Goal: Communication & Community: Answer question/provide support

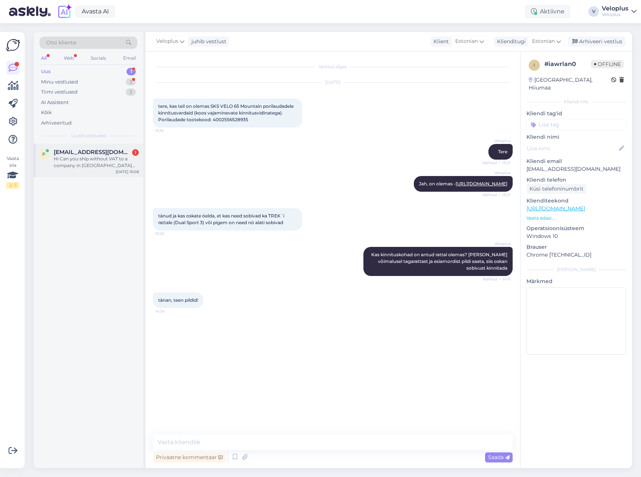
click at [68, 162] on div "Hi Can you ship without VAT to a company in [GEOGRAPHIC_DATA] provided company …" at bounding box center [96, 162] width 85 height 13
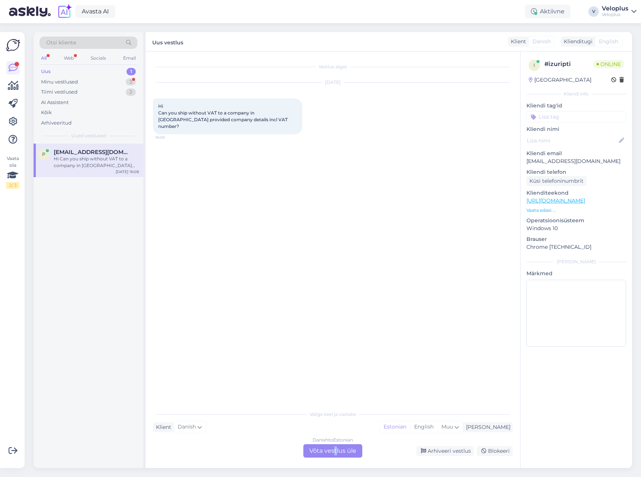
drag, startPoint x: 333, startPoint y: 448, endPoint x: 336, endPoint y: 445, distance: 4.0
click at [336, 445] on div "Danish to Estonian Võta vestlus üle" at bounding box center [332, 450] width 59 height 13
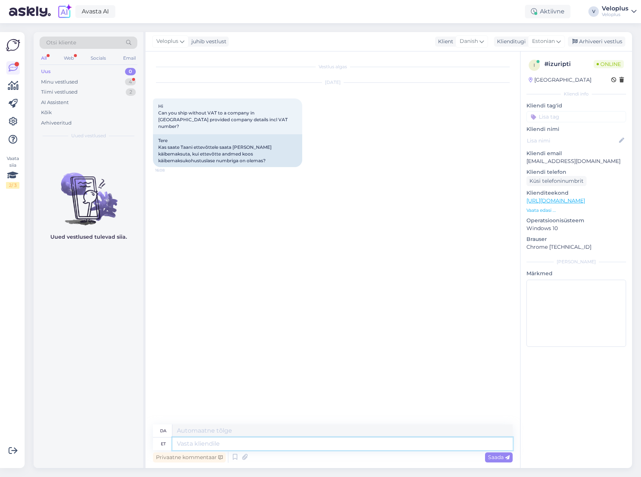
click at [256, 443] on textarea at bounding box center [342, 444] width 340 height 13
type textarea "Hello."
type textarea "Hej."
type textarea "Hello. Yes, t"
type textarea "Hej. Ja,"
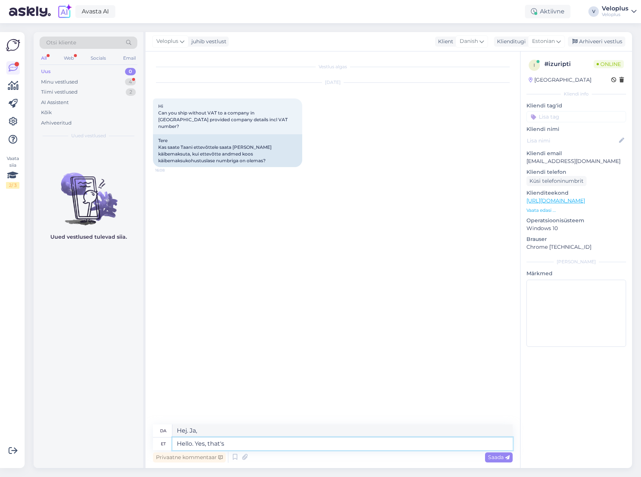
type textarea "Hello. Yes, that's"
type textarea "Hej. Ja, det"
type textarea "Hello. Yes, that's p"
type textarea "Hej. Ja, det er"
type textarea "Hello. Yes, that's possible"
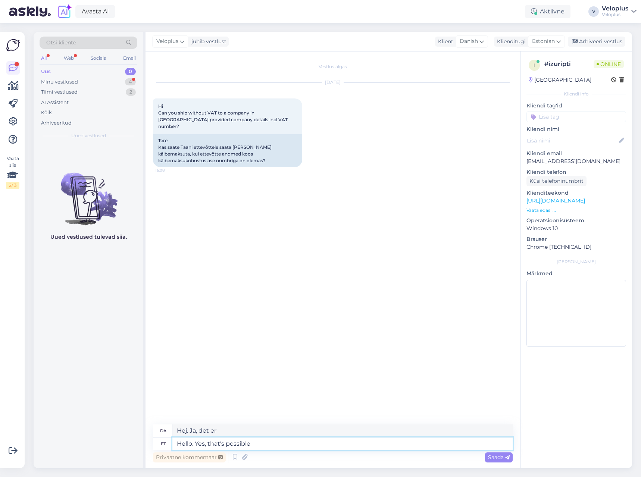
type textarea "Hej. Ja, det er muligt."
type textarea "Hello. Yes, that's possible if t"
type textarea "Hej. Ja, det er muligt, hvis"
type textarea "Hello. Yes, that's possible if trasnaction is"
type textarea "Hej. Ja, det er muligt, hvis transaktionen"
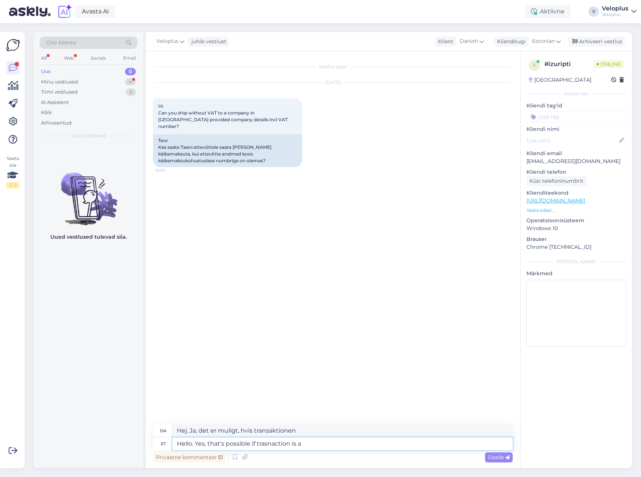
type textarea "Hello. Yes, that's possible if trasnaction is al"
type textarea "Hej. Ja, det er muligt, hvis [PERSON_NAME]"
type textarea "Hello. Yes, that's possible if trasnaction is also"
type textarea "Hej. Ja, det er muligt, hvis transaktionen også er"
type textarea "Hello. Yes, that's possible if trasnaction is also done f"
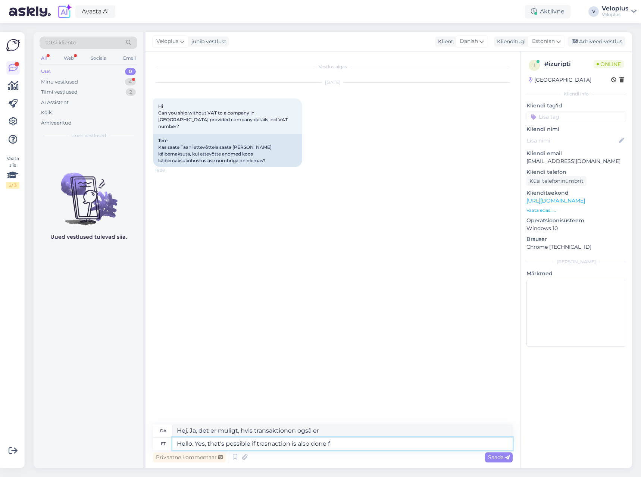
type textarea "Hej. Ja, det er muligt, hvis der også foretages en transaktion."
type textarea "Hello. Yes, that's possible if trasnaction is also done from"
type textarea "Hej. Ja, det er muligt, hvis transaktionen også udføres fra"
type textarea "Hello. Yes, that's possible if trasnaction is also done from this"
type textarea "Hej. Ja, det er muligt, hvis transaktionen også udføres herfra."
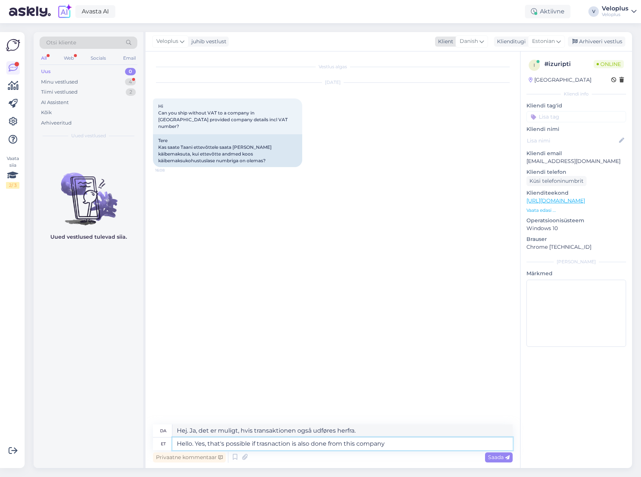
type textarea "Hello. Yes, that's possible if trasnaction is also done from this company"
click at [469, 40] on span "Danish" at bounding box center [469, 41] width 18 height 8
type textarea "Hej. Ja, det er muligt, hvis transaktionen også foretages [PERSON_NAME] virksom…"
type input "eng"
click at [449, 76] on link "English" at bounding box center [461, 75] width 82 height 12
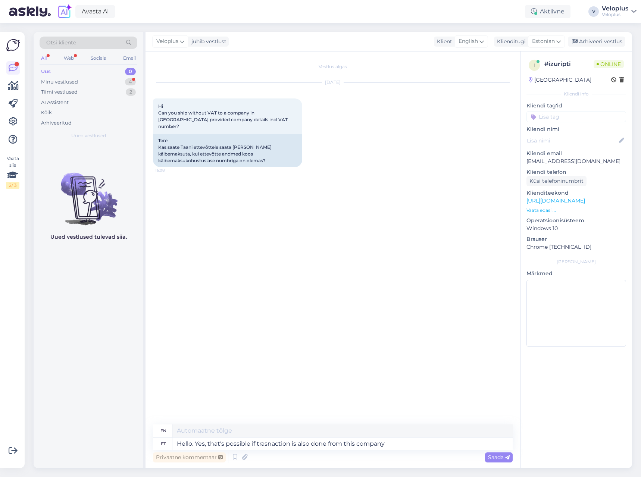
type textarea "Hello. Yes, that's possible if transaction is also done from this company"
click at [396, 446] on textarea "Hello. Yes, that's possible if trasnaction is also done from this company" at bounding box center [342, 444] width 340 height 13
type textarea "Hello. Yes, that's possible if trasnaction is also done from this company."
type textarea "Hello. Yes, that's possible if transaction is also done from this company."
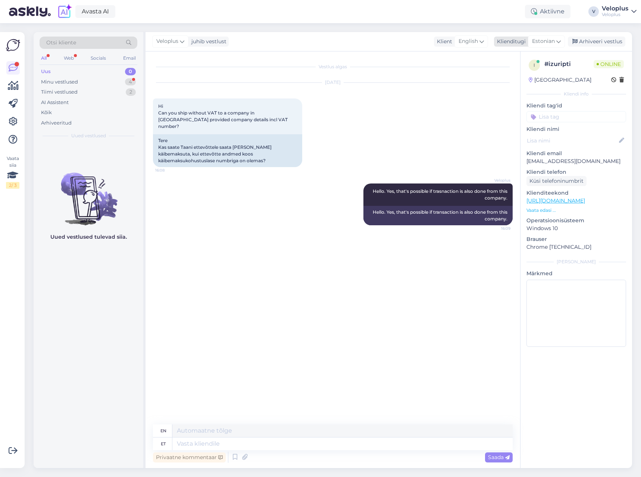
click at [562, 44] on div "Estonian" at bounding box center [546, 41] width 37 height 12
type input "eng"
click at [521, 70] on link "English" at bounding box center [529, 75] width 82 height 12
click at [209, 442] on textarea at bounding box center [333, 443] width 360 height 16
type textarea "F"
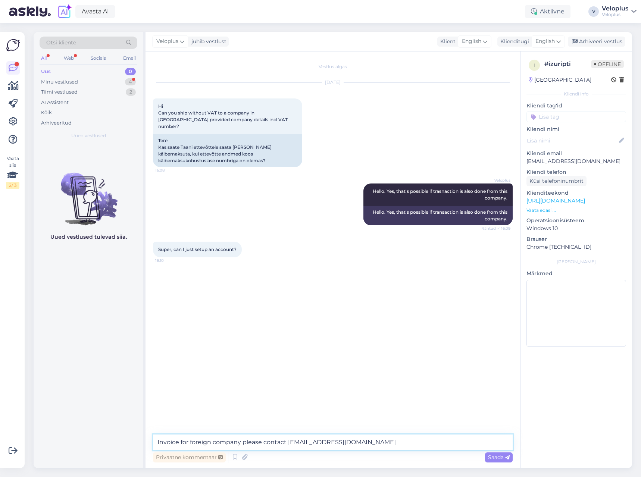
type textarea "Invoice for foreign company please contact [EMAIL_ADDRESS][DOMAIN_NAME]"
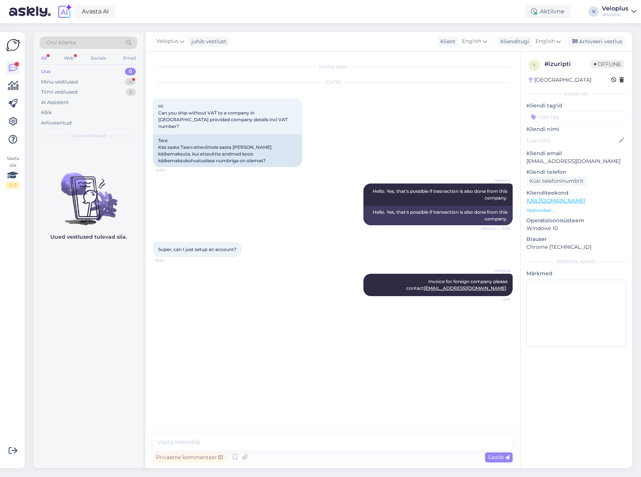
click at [544, 211] on p "Vaata edasi ..." at bounding box center [576, 210] width 100 height 7
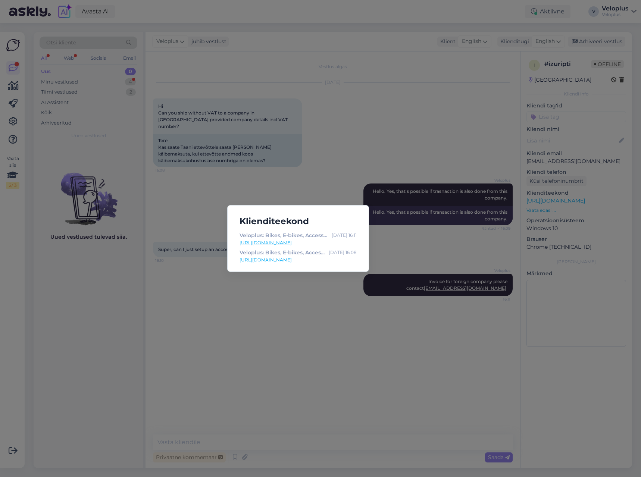
click at [404, 221] on div "Klienditeekond Veloplus: Bikes, E-bikes, Accessories, Components and more. [DAT…" at bounding box center [320, 238] width 641 height 477
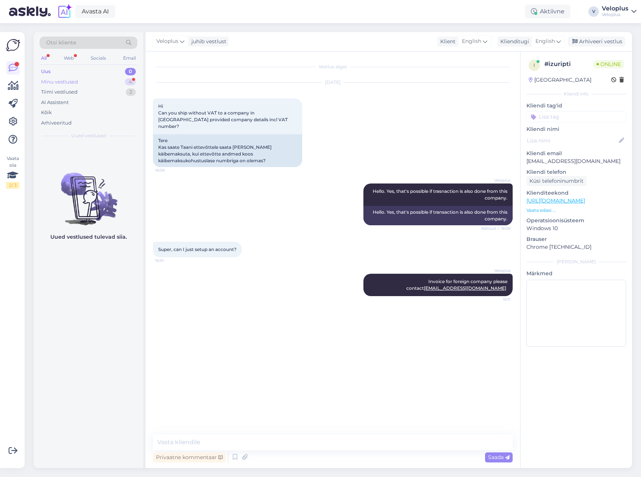
click at [64, 80] on div "Minu vestlused" at bounding box center [59, 81] width 37 height 7
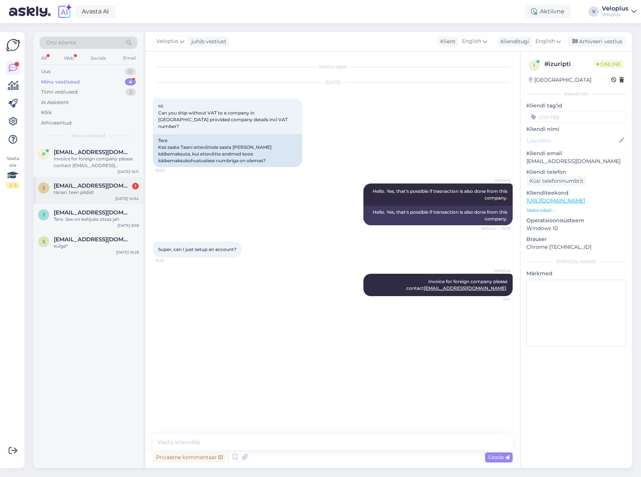
click at [74, 195] on div "tänan, teen pildid!" at bounding box center [96, 192] width 85 height 7
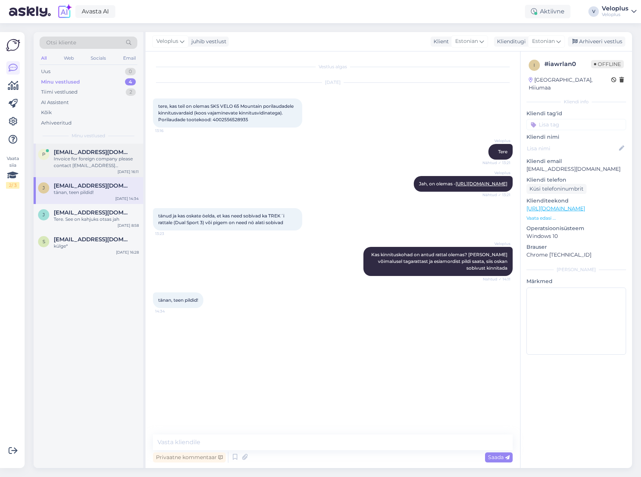
click at [87, 164] on div "Invoice for foreign company please contact [EMAIL_ADDRESS][DOMAIN_NAME]" at bounding box center [96, 162] width 85 height 13
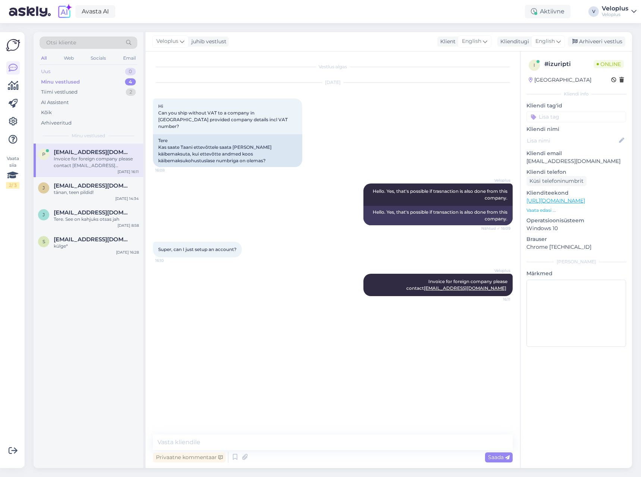
click at [92, 71] on div "Uus 0" at bounding box center [89, 71] width 98 height 10
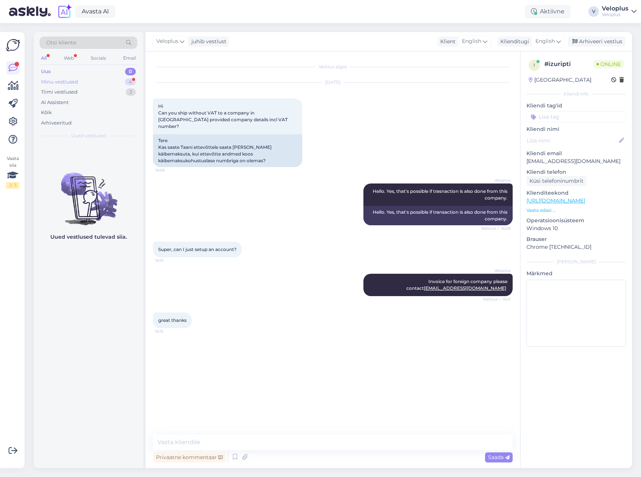
click at [112, 83] on div "Minu vestlused 4" at bounding box center [89, 82] width 98 height 10
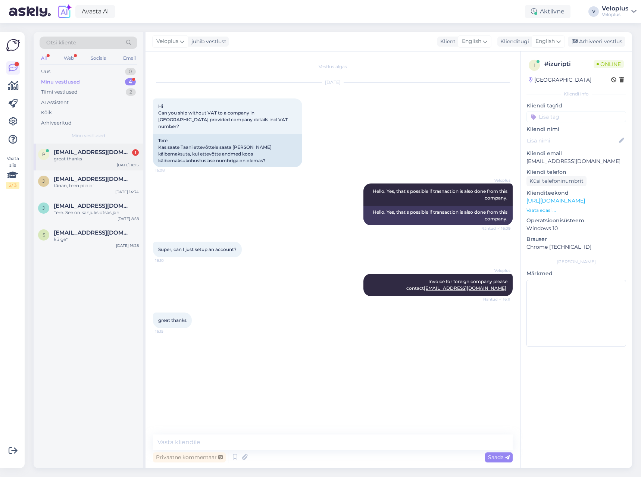
click at [81, 167] on div "p [EMAIL_ADDRESS][DOMAIN_NAME] 1 great thanks [DATE] 16:15" at bounding box center [89, 157] width 110 height 27
click at [81, 190] on div "j [EMAIL_ADDRESS][DOMAIN_NAME] tänan, teen pildid! [DATE] 14:34" at bounding box center [89, 183] width 110 height 27
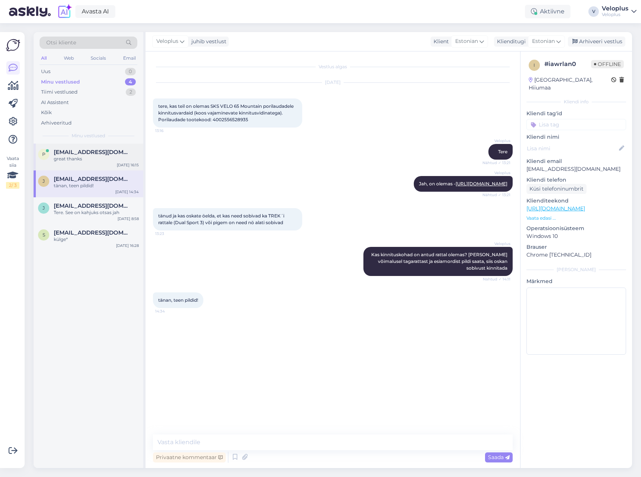
click at [87, 162] on div "p [EMAIL_ADDRESS][DOMAIN_NAME] great thanks [DATE] 16:15" at bounding box center [89, 157] width 110 height 27
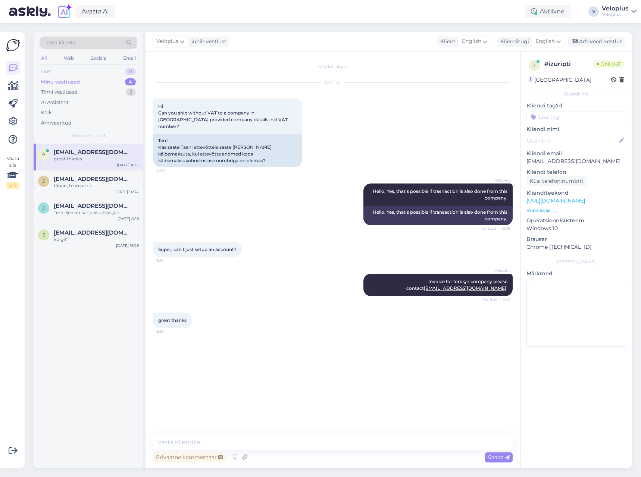
click at [124, 71] on div "Uus 0" at bounding box center [89, 71] width 98 height 10
